Goal: Information Seeking & Learning: Learn about a topic

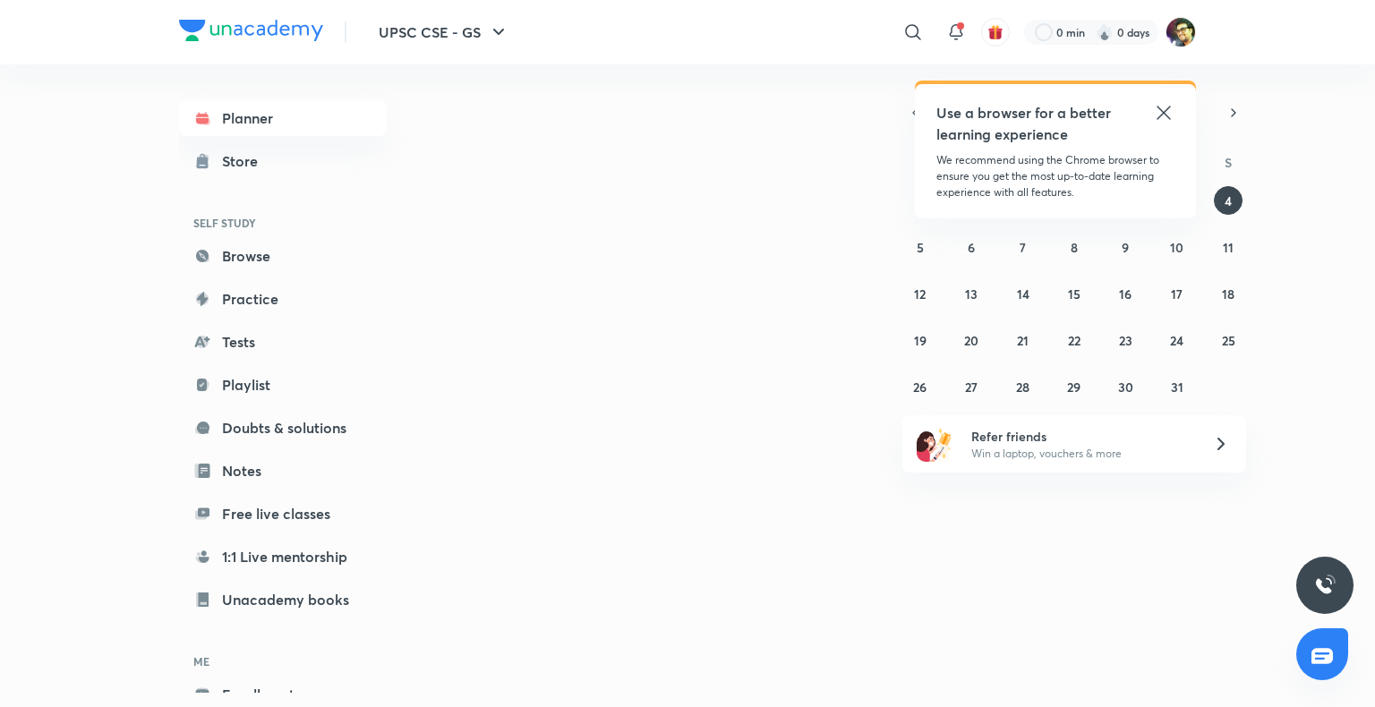
click at [1164, 115] on icon at bounding box center [1162, 112] width 13 height 13
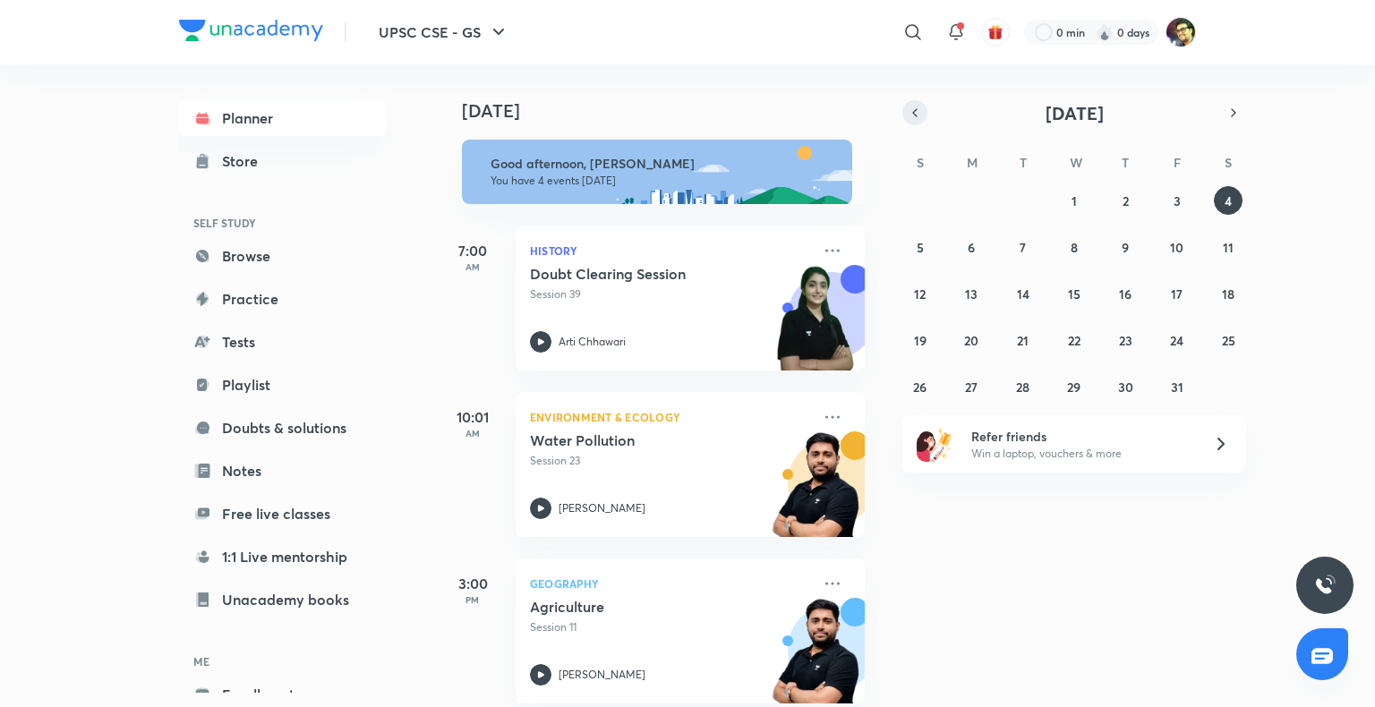
click at [916, 117] on icon "button" at bounding box center [914, 113] width 14 height 16
click at [971, 248] on abbr "8" at bounding box center [970, 247] width 7 height 17
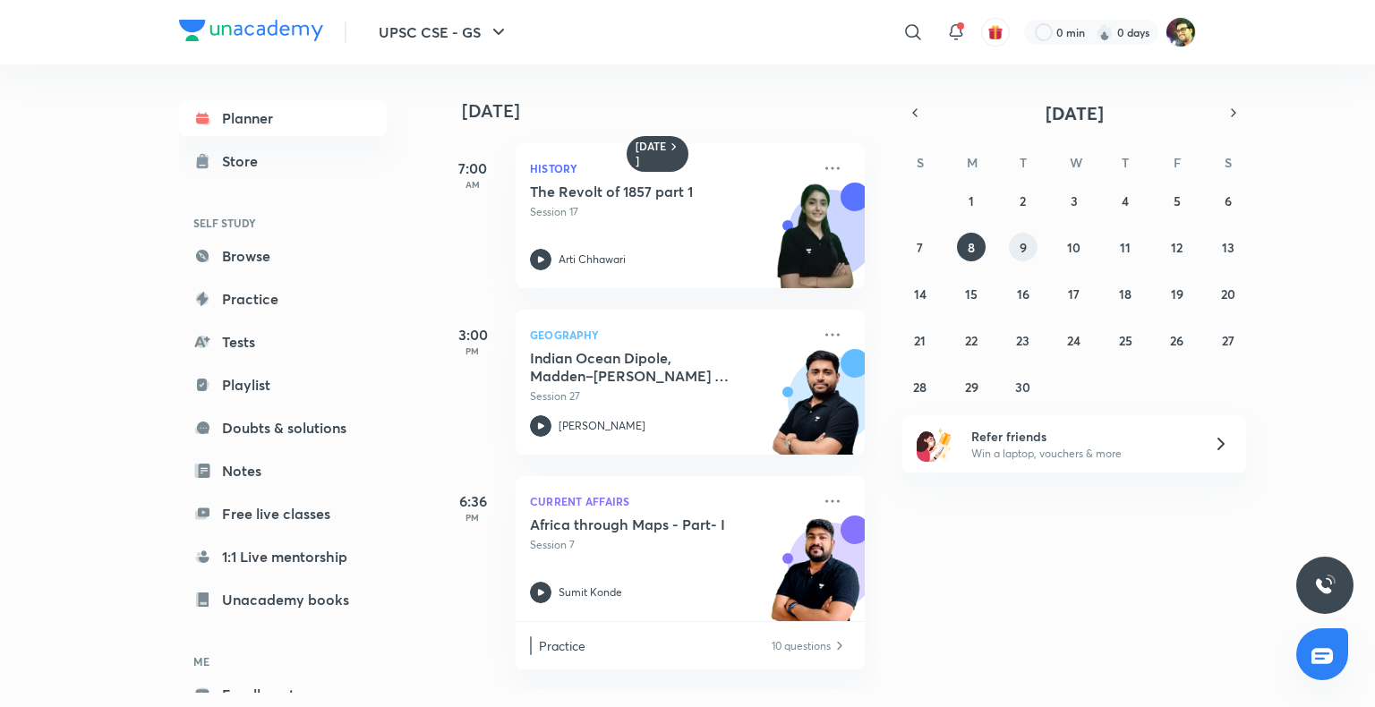
click at [1022, 248] on abbr "9" at bounding box center [1022, 247] width 7 height 17
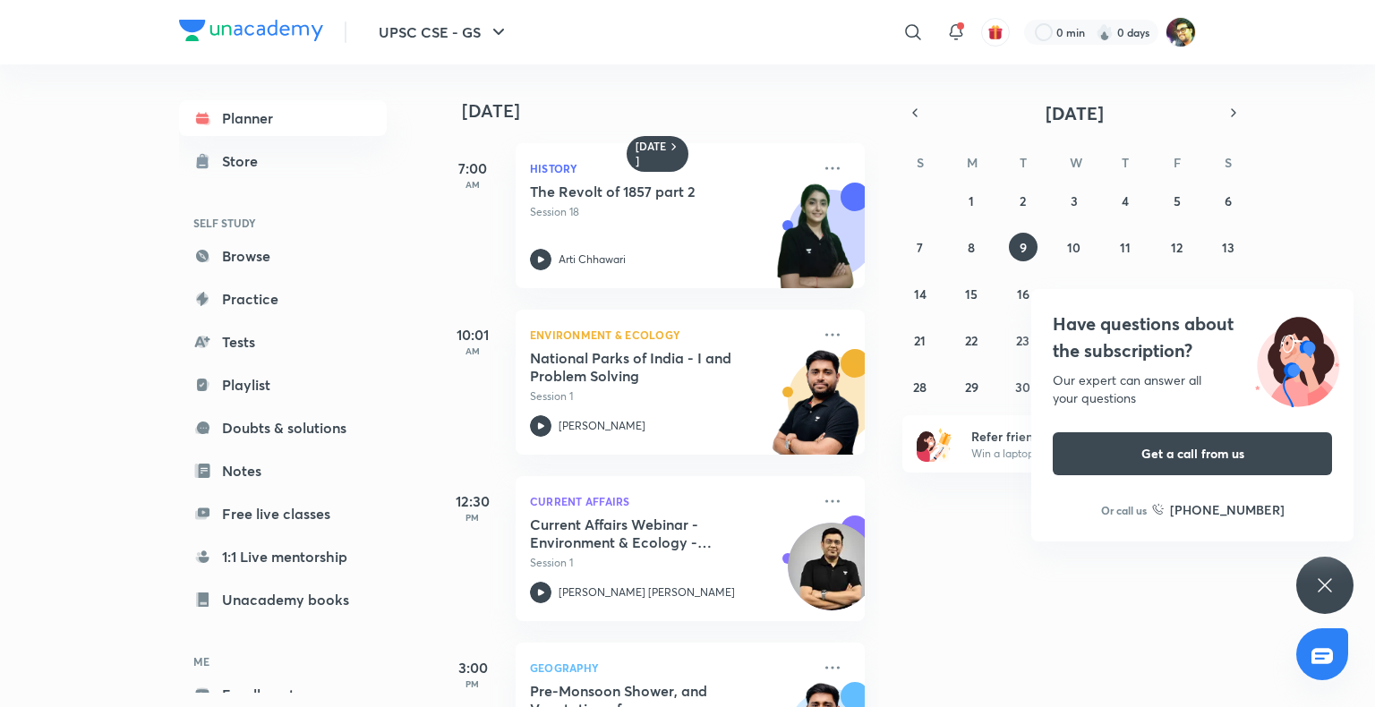
click at [1335, 577] on div "Have questions about the subscription? Our expert can answer all your questions…" at bounding box center [1324, 585] width 57 height 57
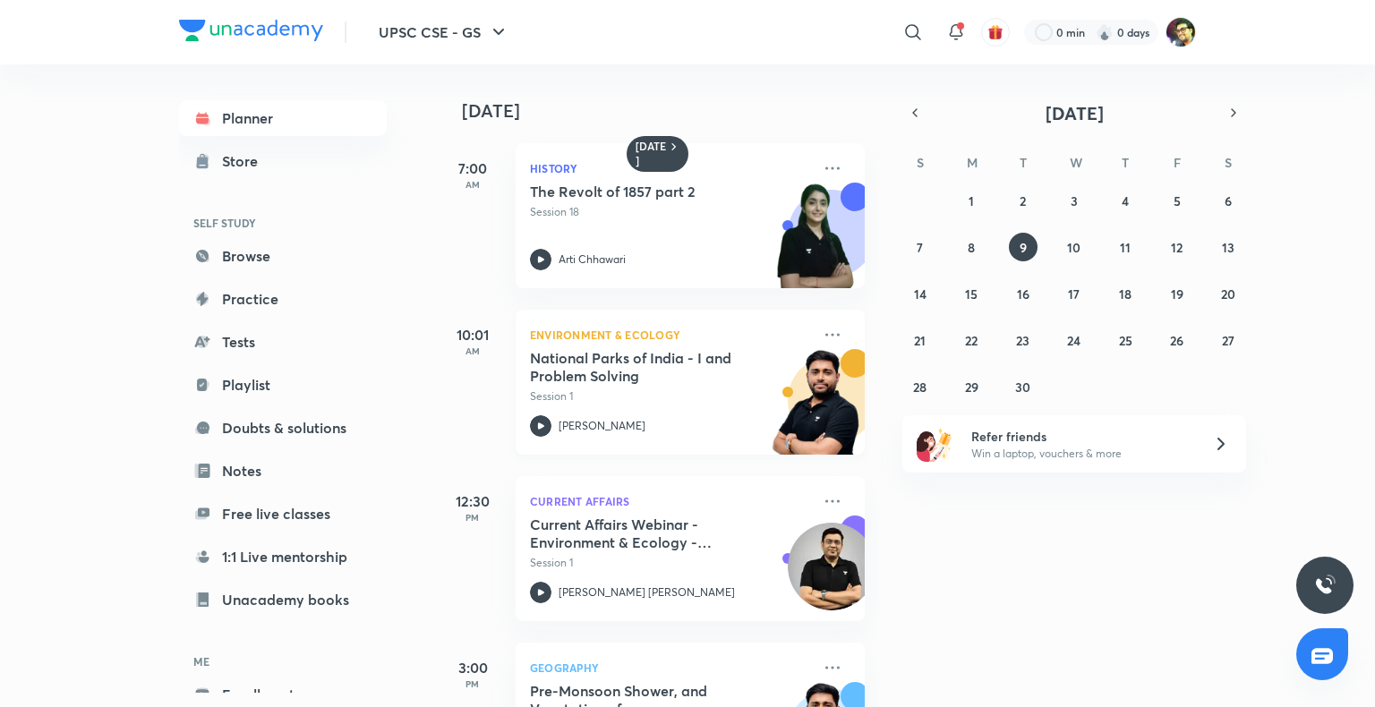
click at [576, 392] on p "Session 1" at bounding box center [670, 396] width 281 height 16
